Goal: Book appointment/travel/reservation

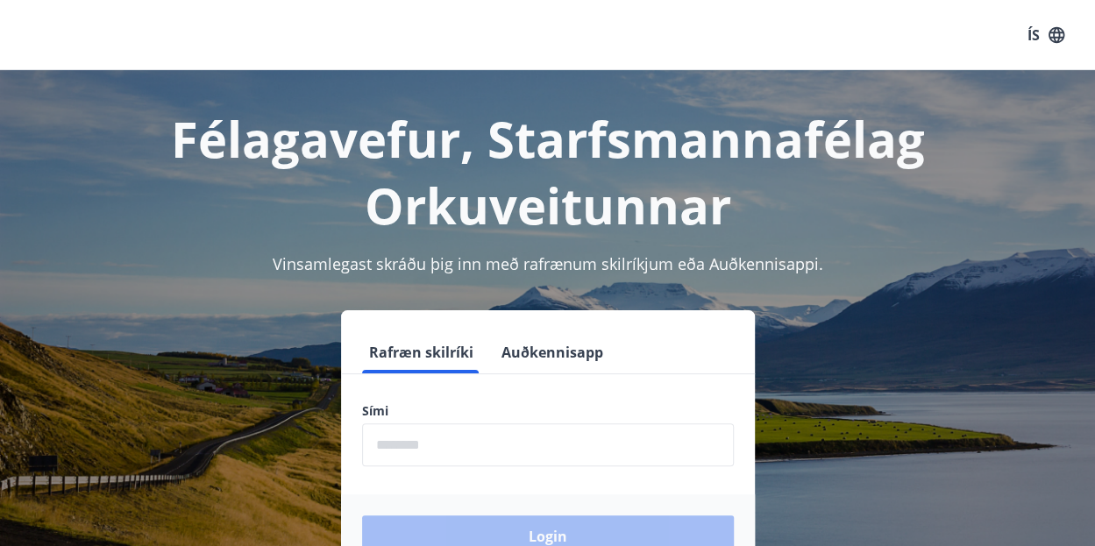
scroll to position [175, 0]
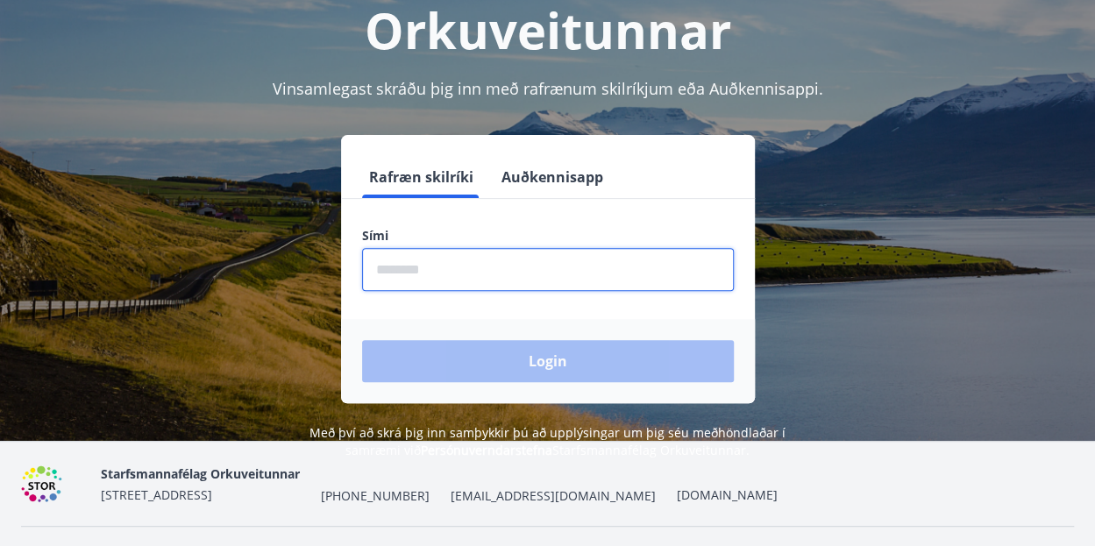
click at [468, 281] on input "phone" at bounding box center [548, 269] width 372 height 43
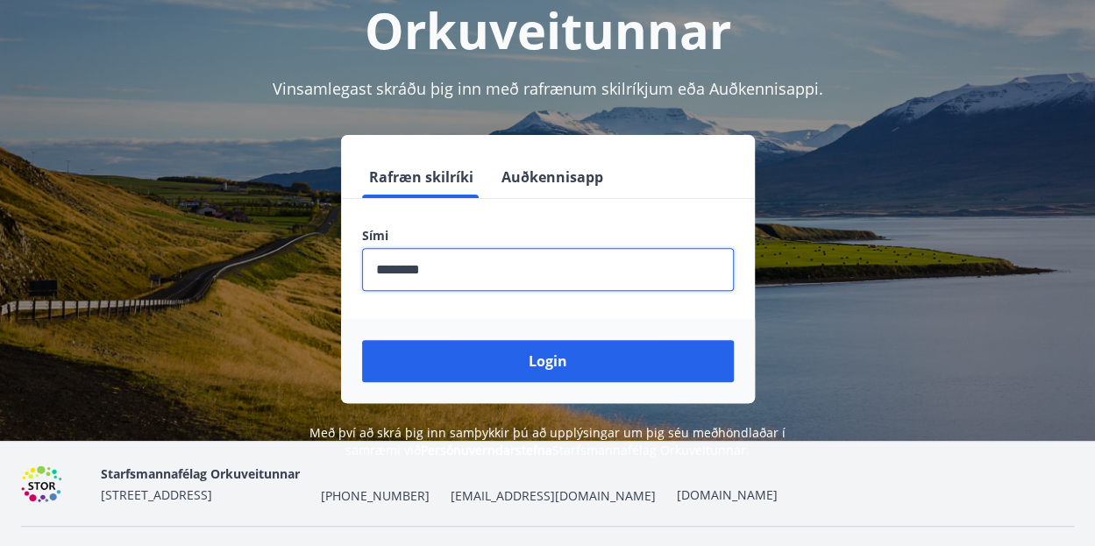
type input "********"
click at [437, 324] on div "Login" at bounding box center [548, 361] width 414 height 84
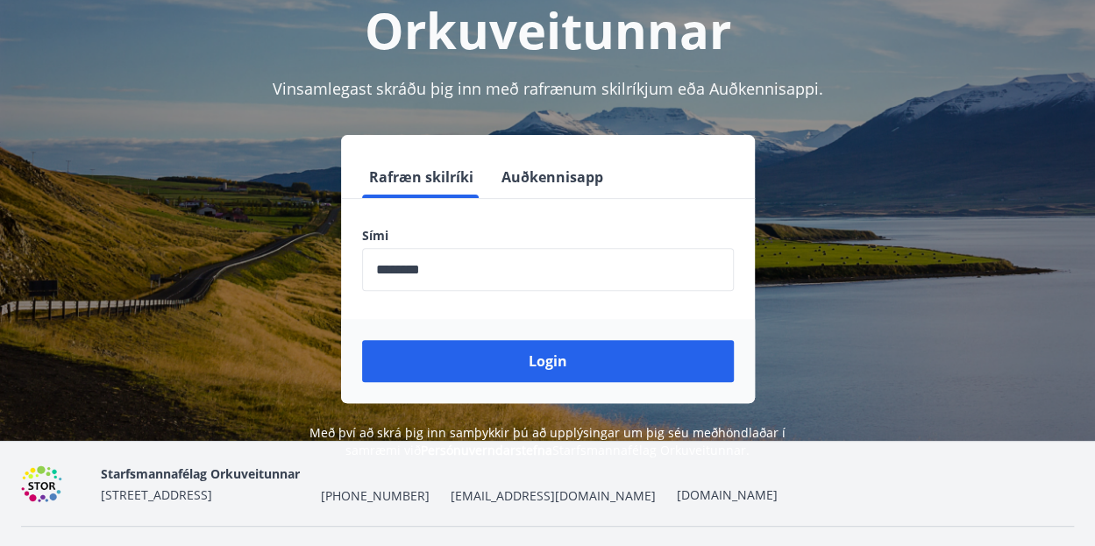
click at [430, 358] on button "Login" at bounding box center [548, 361] width 372 height 42
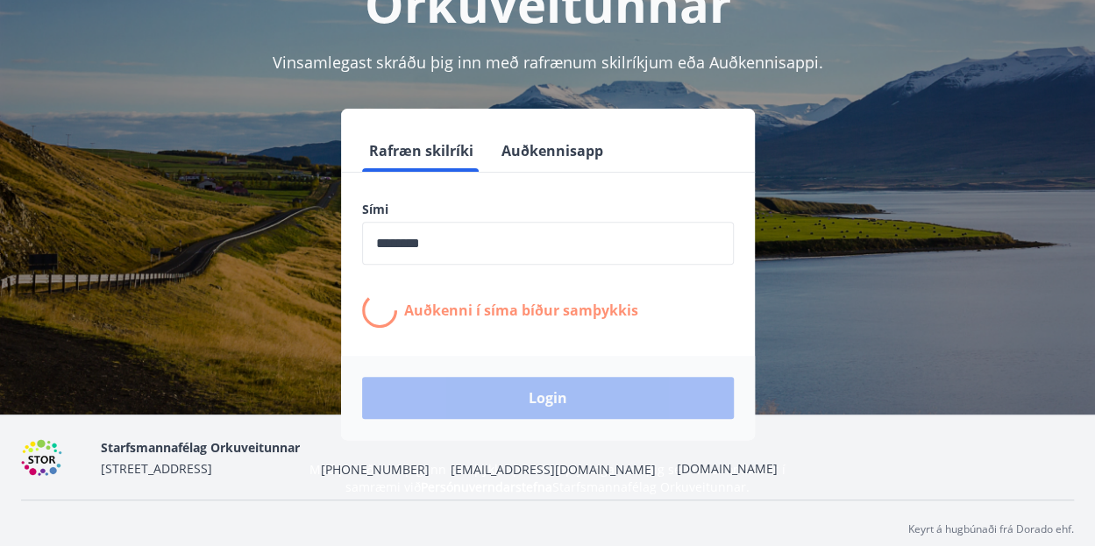
scroll to position [215, 0]
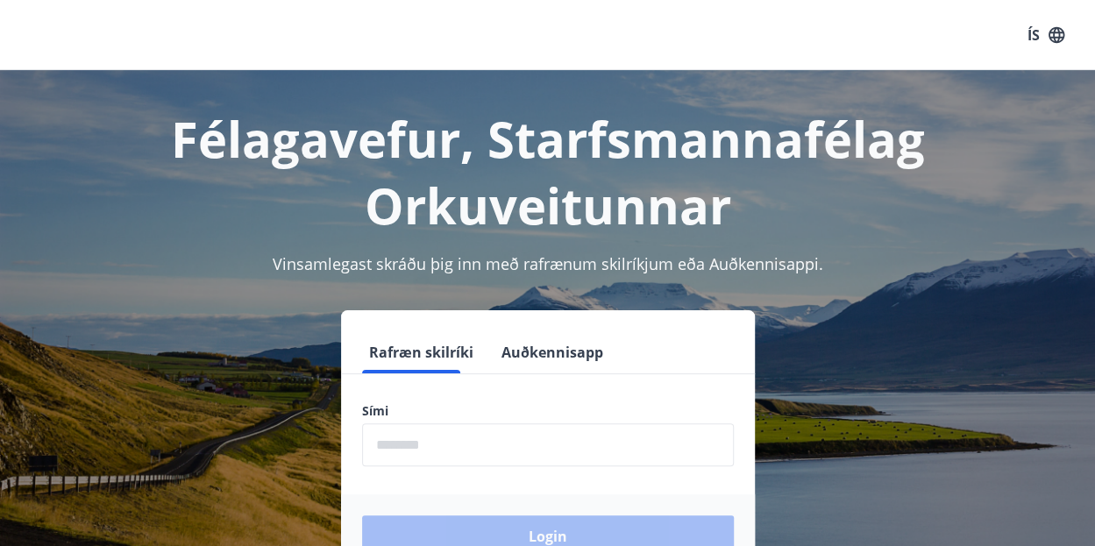
click at [614, 352] on div "Rafræn skilríki Auðkennisapp" at bounding box center [548, 352] width 414 height 42
click at [594, 441] on input "phone" at bounding box center [548, 445] width 372 height 43
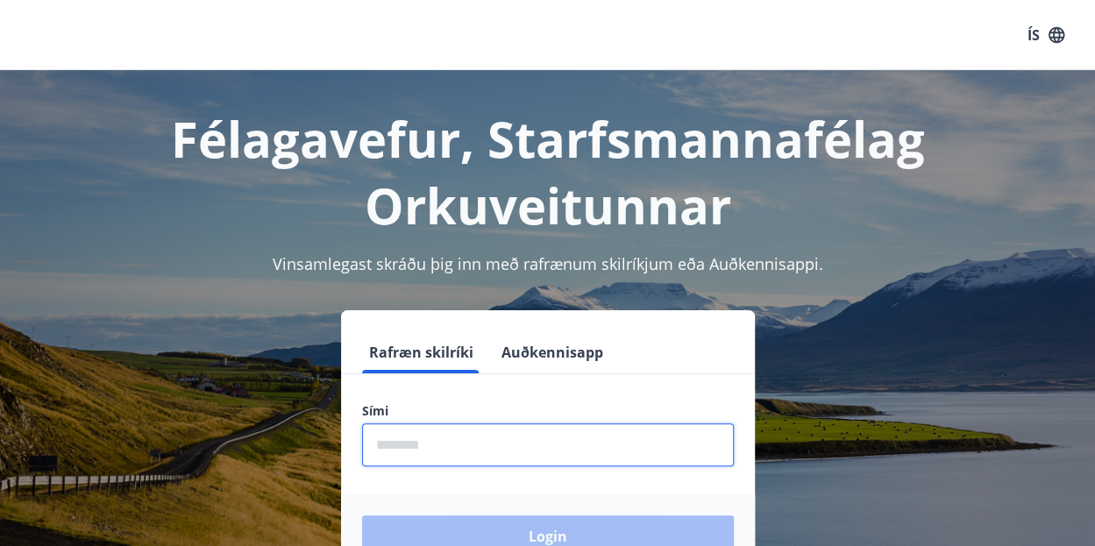
click at [595, 459] on input "phone" at bounding box center [548, 445] width 372 height 43
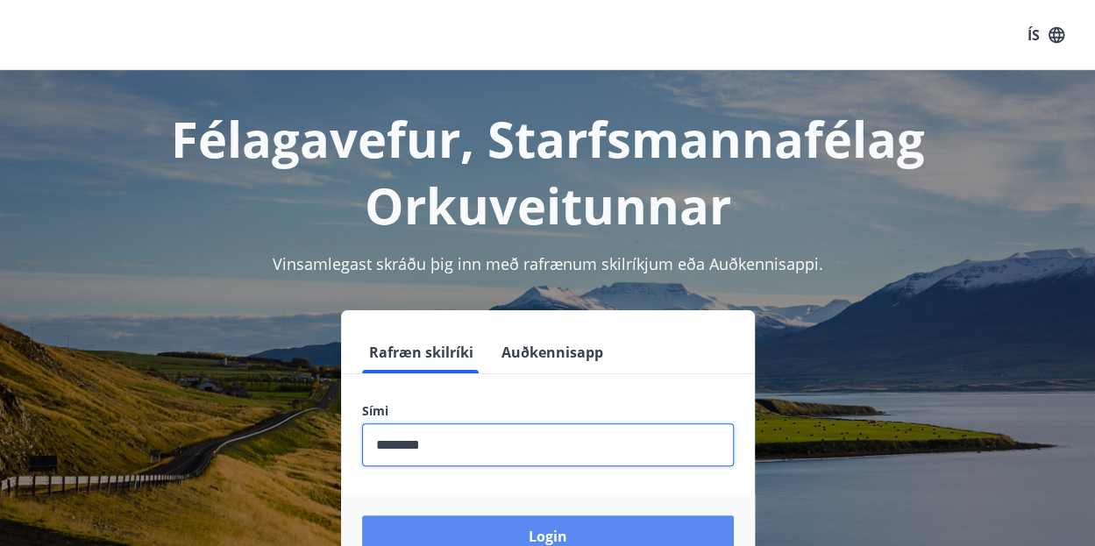
type input "********"
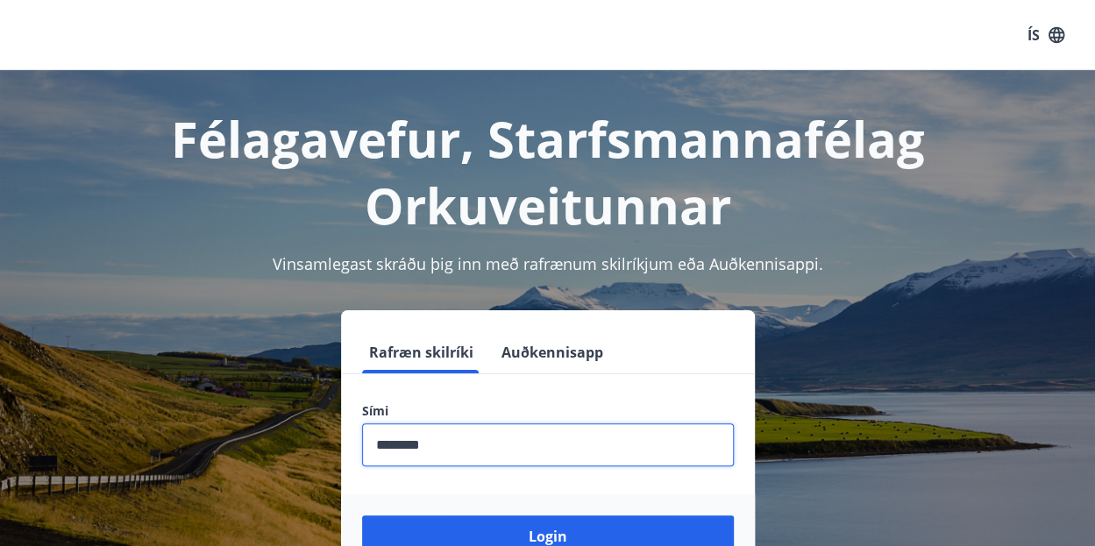
drag, startPoint x: 622, startPoint y: 530, endPoint x: 603, endPoint y: 490, distance: 43.5
click at [621, 526] on button "Login" at bounding box center [548, 537] width 372 height 42
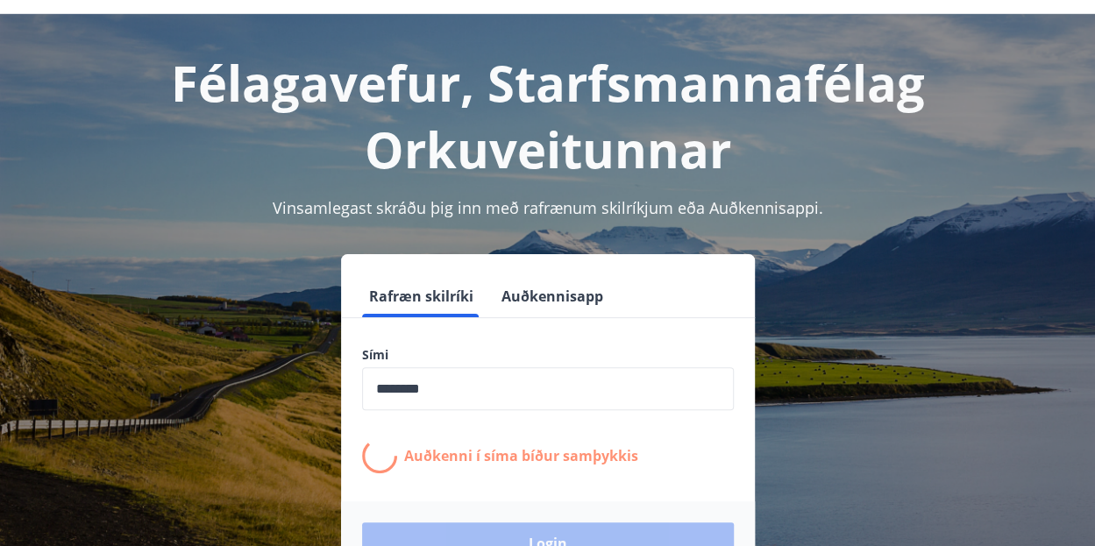
scroll to position [39, 0]
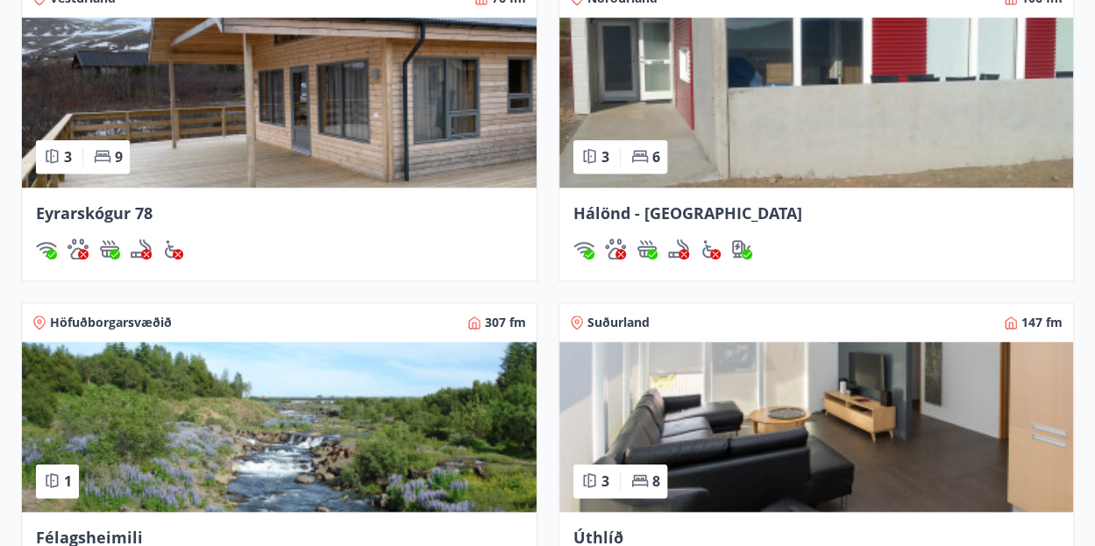
scroll to position [702, 0]
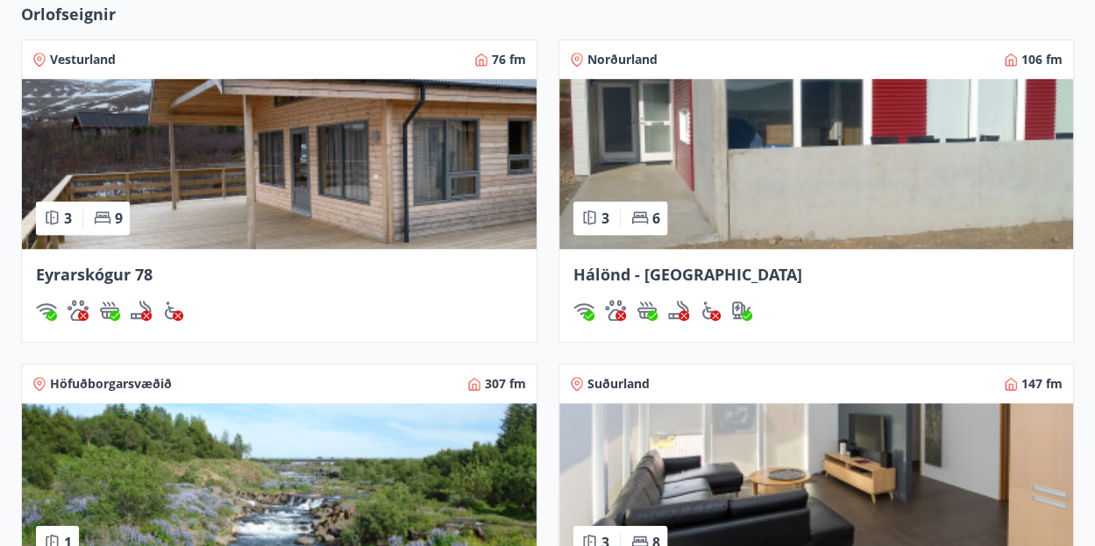
click at [642, 204] on div "3 6" at bounding box center [621, 218] width 94 height 33
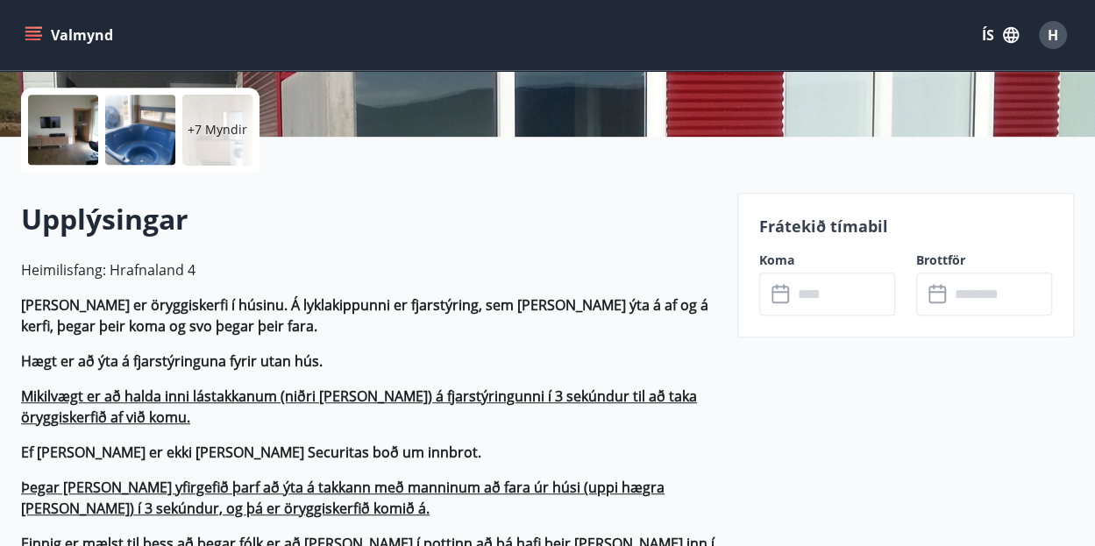
scroll to position [526, 0]
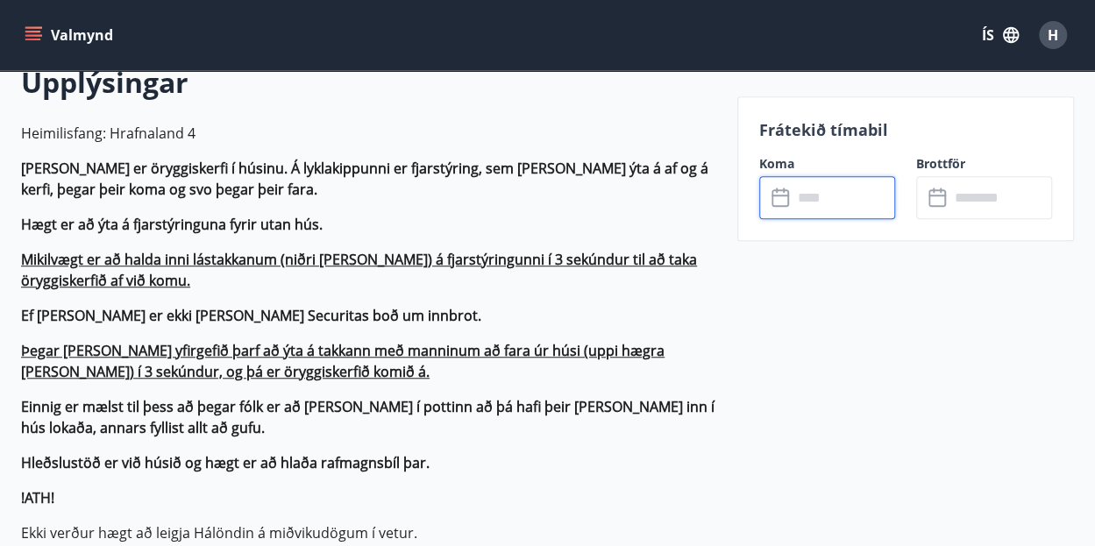
click at [855, 208] on input "text" at bounding box center [844, 197] width 103 height 43
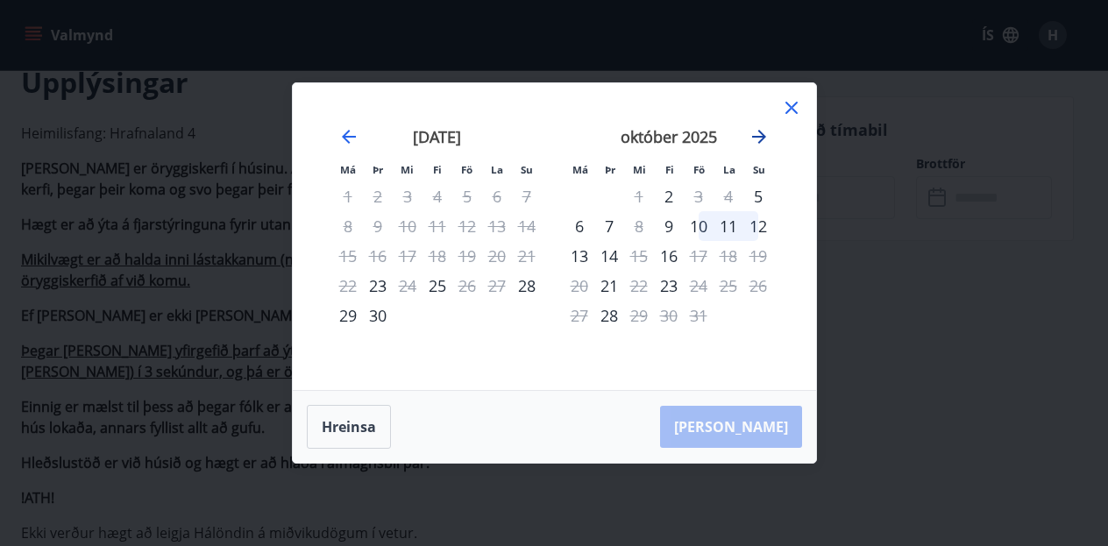
click at [766, 139] on icon "Move forward to switch to the next month." at bounding box center [759, 136] width 21 height 21
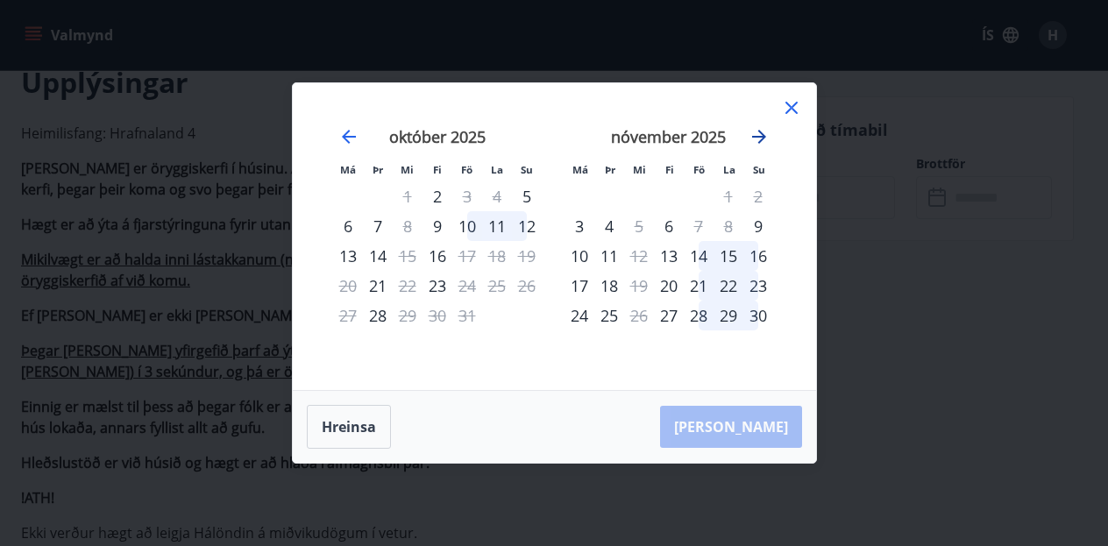
click at [766, 139] on icon "Move forward to switch to the next month." at bounding box center [759, 136] width 21 height 21
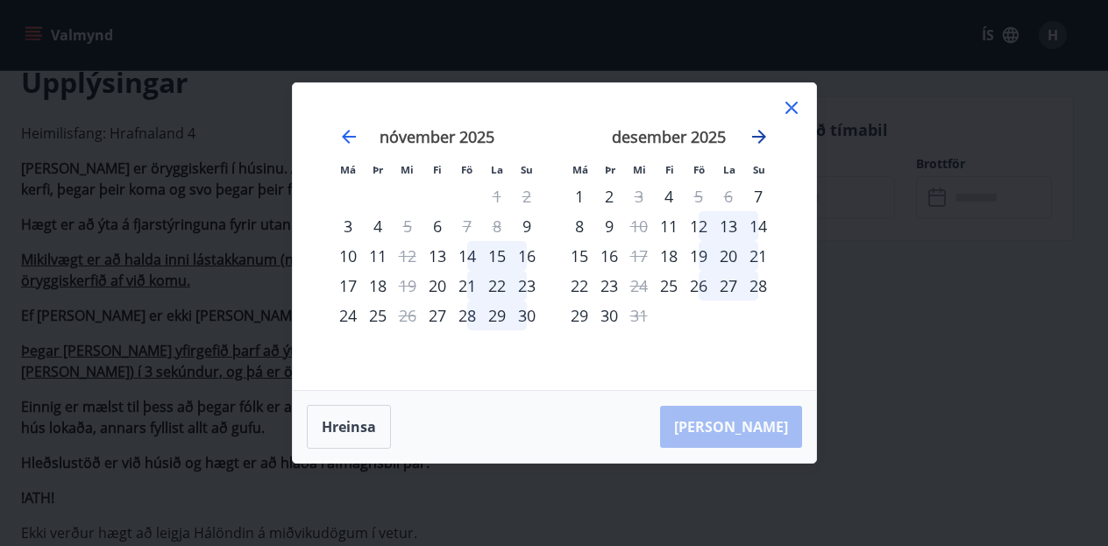
click at [766, 139] on icon "Move forward to switch to the next month." at bounding box center [759, 136] width 21 height 21
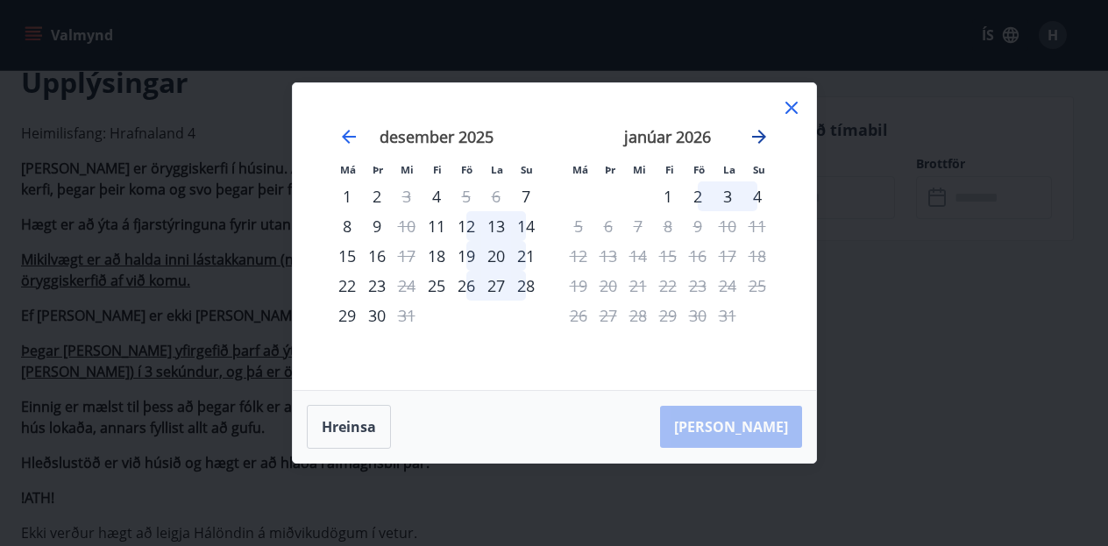
click at [766, 139] on icon "Move forward to switch to the next month." at bounding box center [759, 136] width 21 height 21
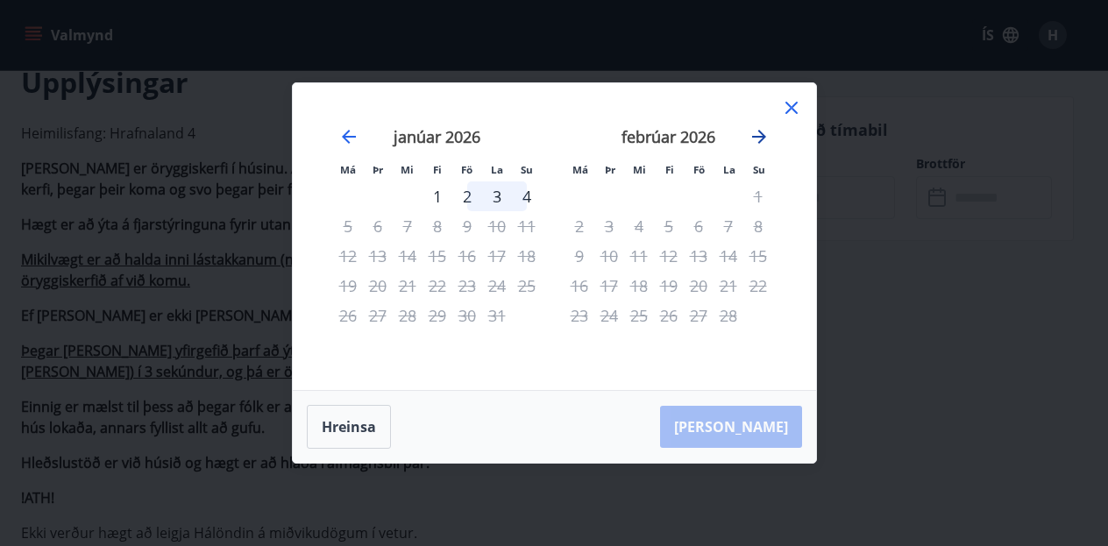
click at [766, 139] on icon "Move forward to switch to the next month." at bounding box center [759, 136] width 21 height 21
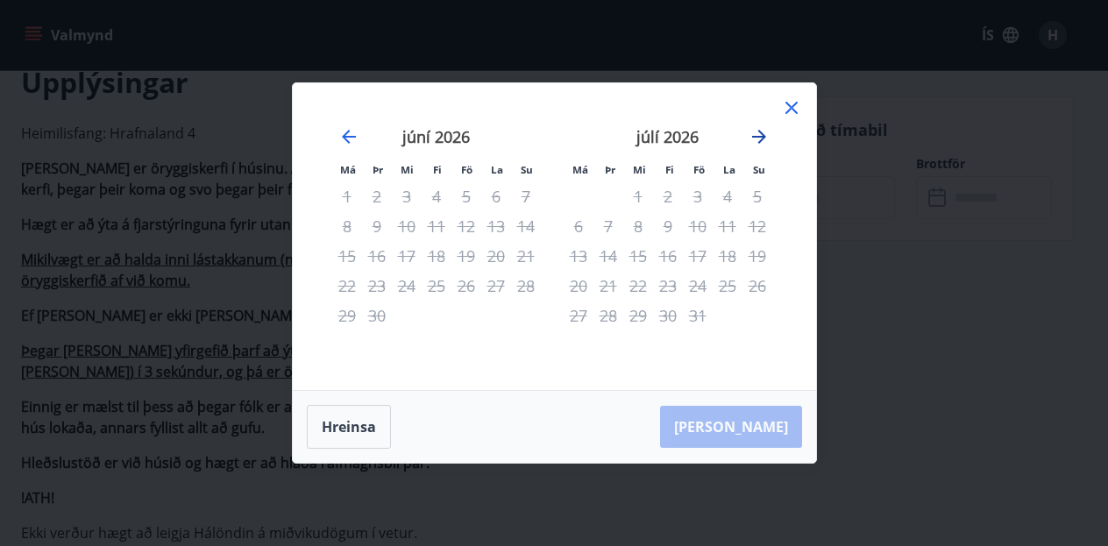
click at [766, 139] on icon "Move forward to switch to the next month." at bounding box center [759, 136] width 21 height 21
click at [781, 110] on icon at bounding box center [791, 107] width 21 height 21
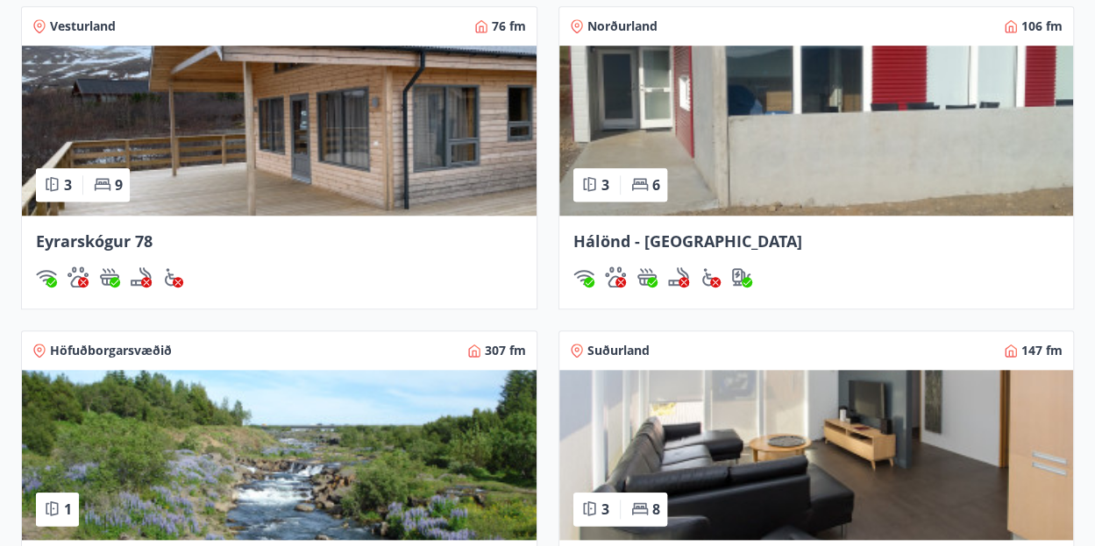
scroll to position [1014, 0]
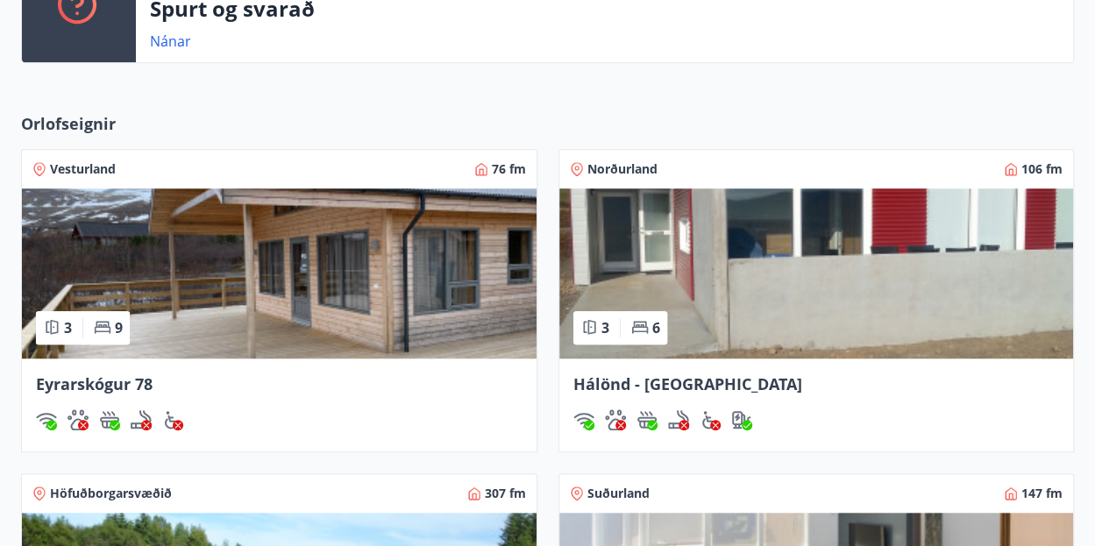
click at [446, 271] on img at bounding box center [279, 274] width 515 height 170
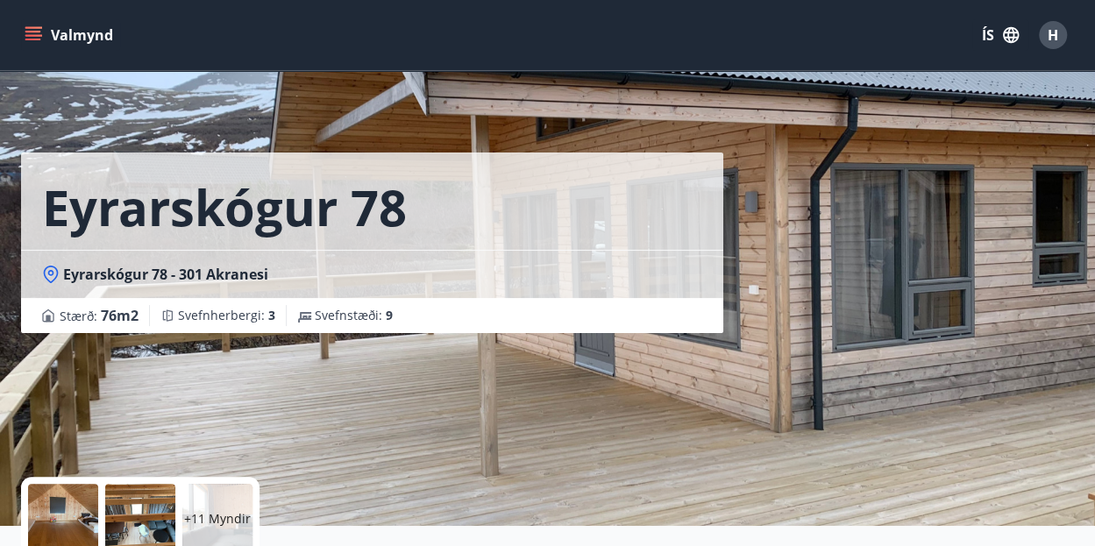
scroll to position [175, 0]
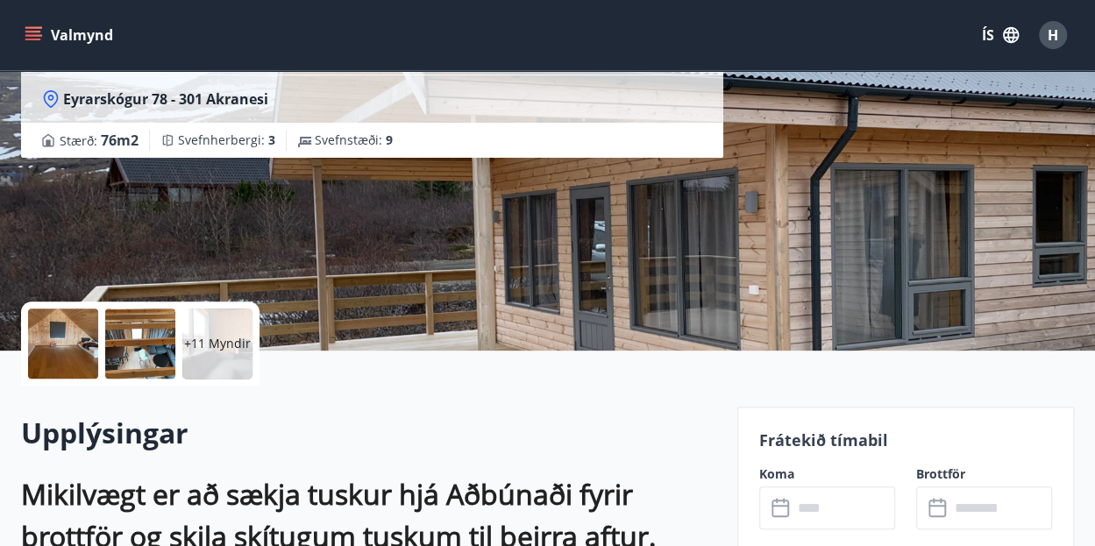
click at [815, 499] on input "text" at bounding box center [844, 508] width 103 height 43
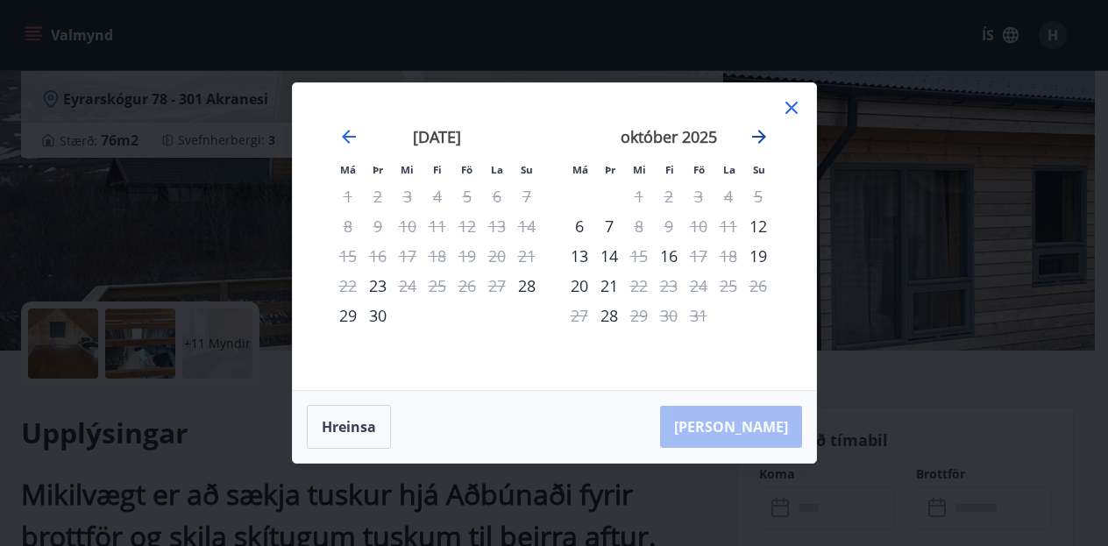
click at [753, 139] on icon "Move forward to switch to the next month." at bounding box center [759, 136] width 21 height 21
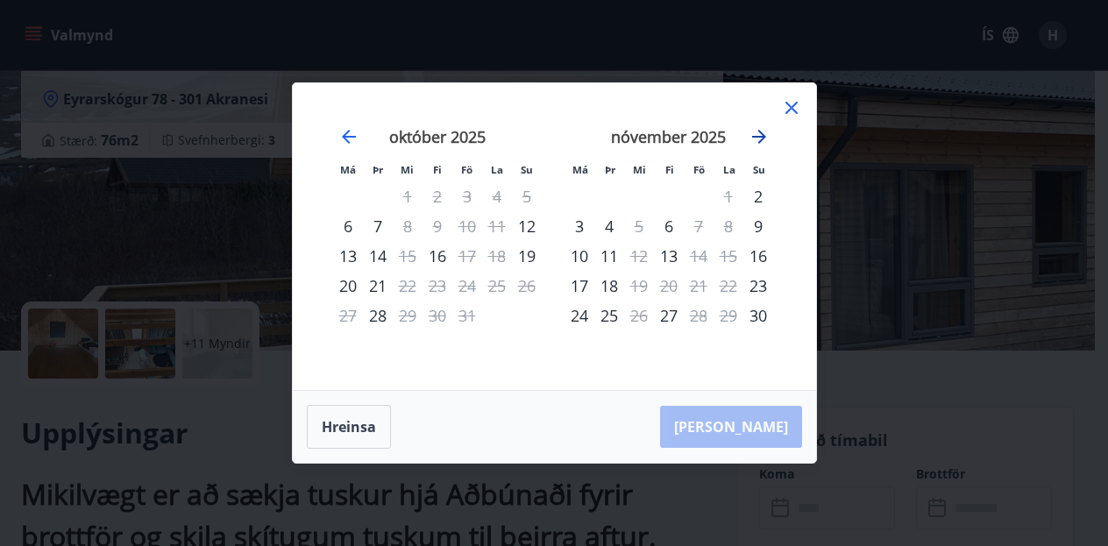
click at [759, 138] on icon "Move forward to switch to the next month." at bounding box center [759, 137] width 14 height 14
click at [763, 132] on icon "Move forward to switch to the next month." at bounding box center [759, 136] width 21 height 21
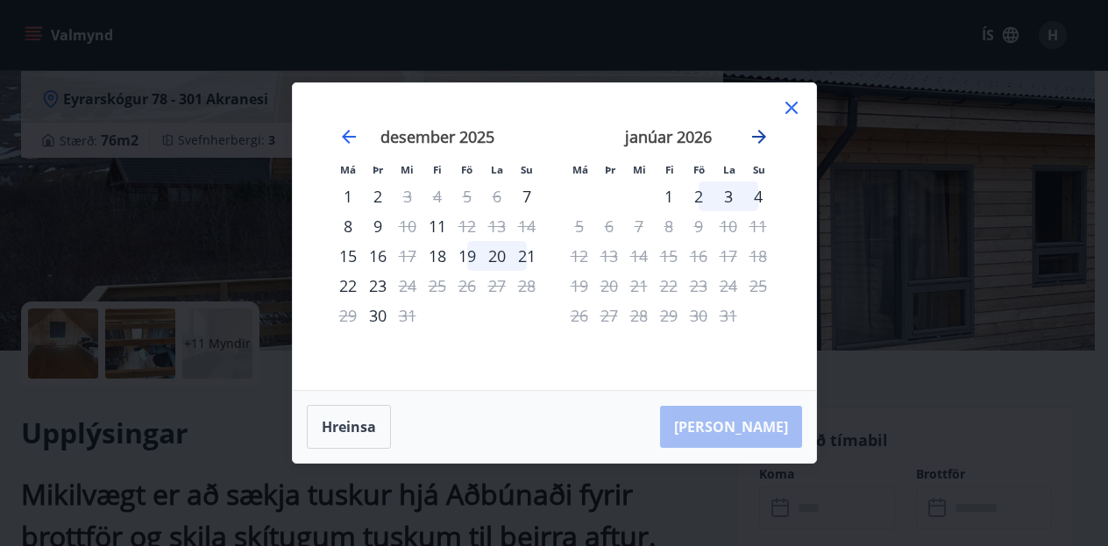
click at [763, 132] on icon "Move forward to switch to the next month." at bounding box center [759, 136] width 21 height 21
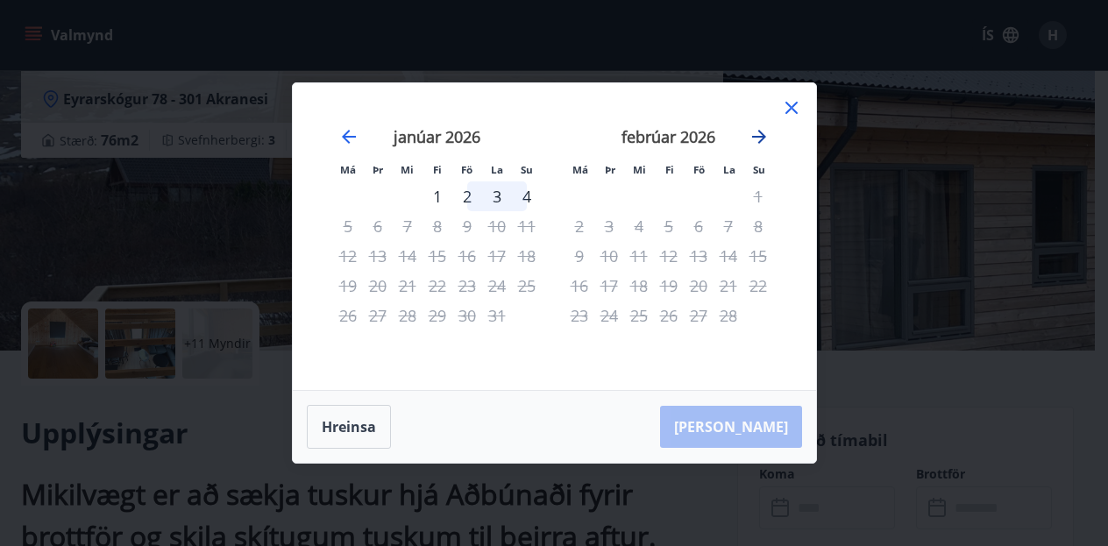
click at [763, 132] on icon "Move forward to switch to the next month." at bounding box center [759, 136] width 21 height 21
click at [344, 134] on icon "Move backward to switch to the previous month." at bounding box center [349, 136] width 21 height 21
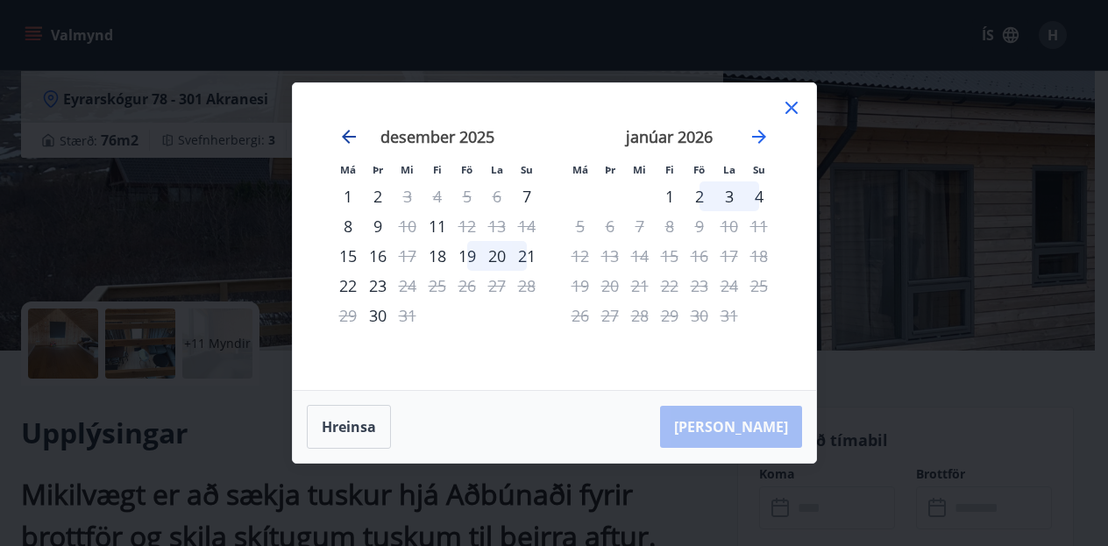
click at [344, 134] on icon "Move backward to switch to the previous month." at bounding box center [349, 136] width 21 height 21
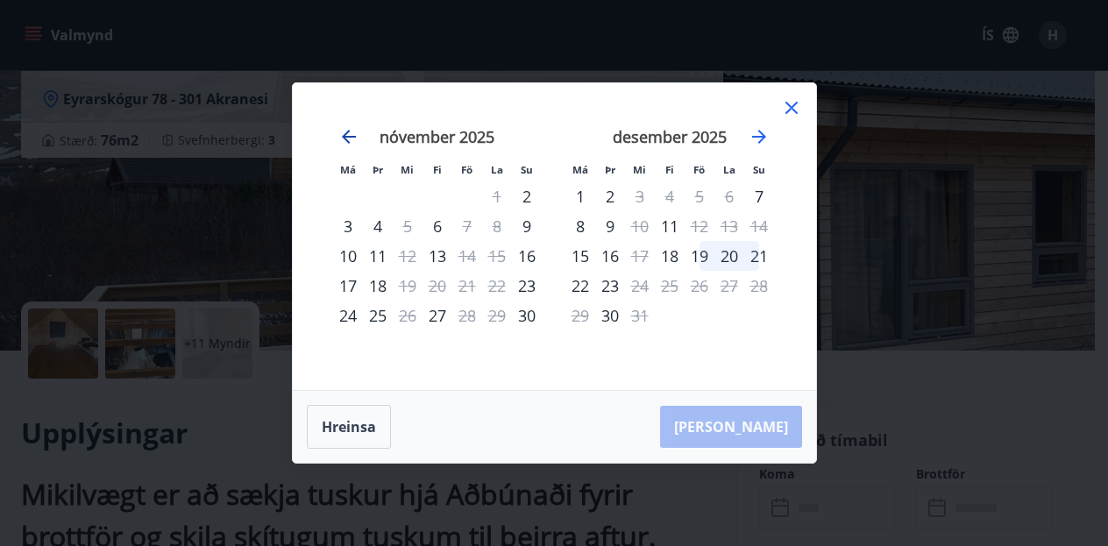
click at [344, 134] on icon "Move backward to switch to the previous month." at bounding box center [349, 136] width 21 height 21
click at [349, 132] on icon "Move backward to switch to the previous month." at bounding box center [349, 137] width 14 height 14
drag, startPoint x: 779, startPoint y: 109, endPoint x: 785, endPoint y: 98, distance: 12.2
click at [780, 109] on div "Má Þr Mi Fi Fö La Su Má Þr Mi Fi Fö La Su [DATE] 1 2 3 4 5 6 7 8 9 10 11 12 13 …" at bounding box center [555, 236] width 524 height 307
click at [791, 110] on icon at bounding box center [792, 108] width 12 height 12
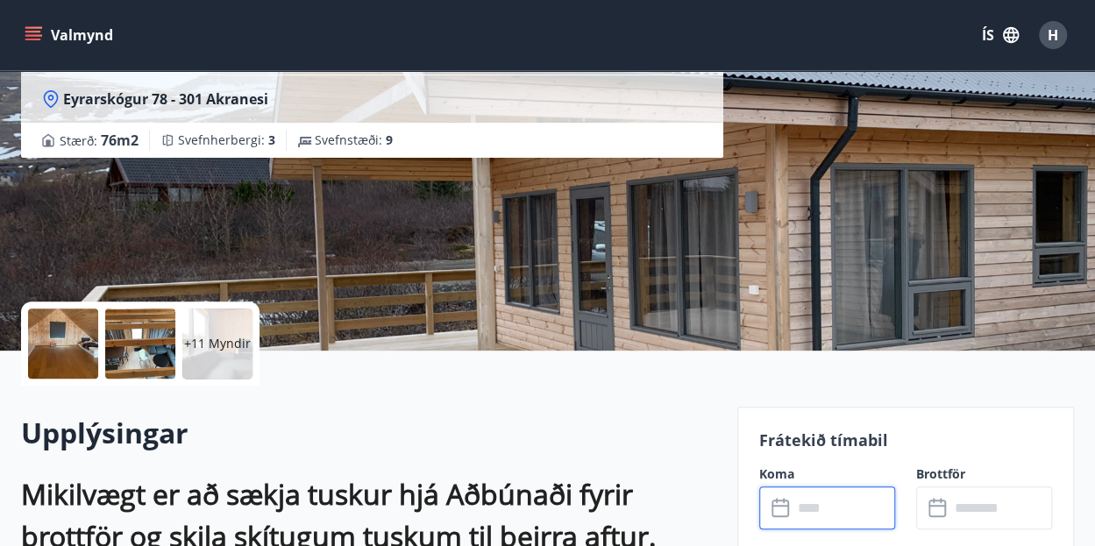
click at [680, 34] on div "Valmynd ÍS H" at bounding box center [547, 35] width 1053 height 42
